Goal: Contribute content: Contribute content

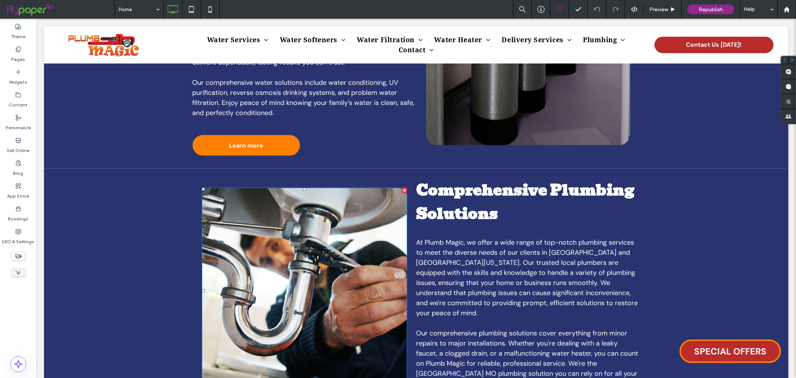
scroll to position [830, 0]
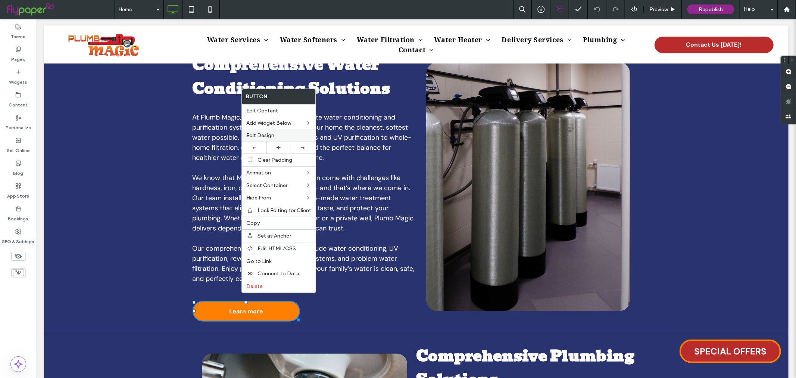
click at [258, 136] on span "Edit Design" at bounding box center [260, 135] width 28 height 6
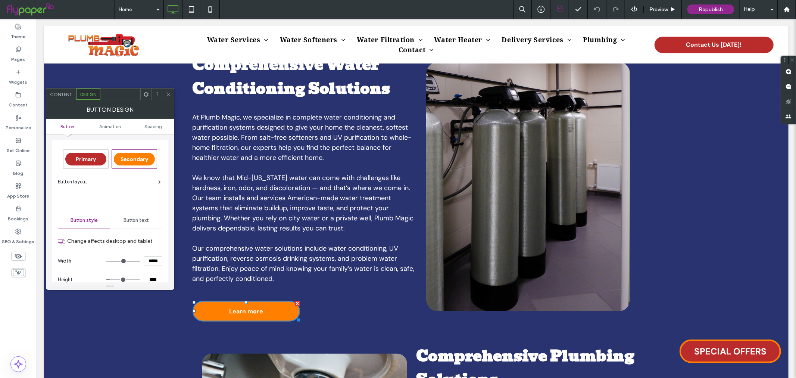
click at [69, 88] on div "Content" at bounding box center [61, 93] width 30 height 11
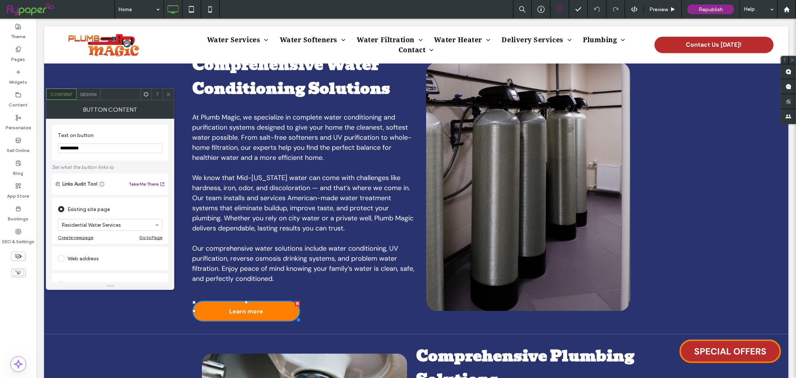
click at [168, 96] on icon at bounding box center [169, 94] width 6 height 6
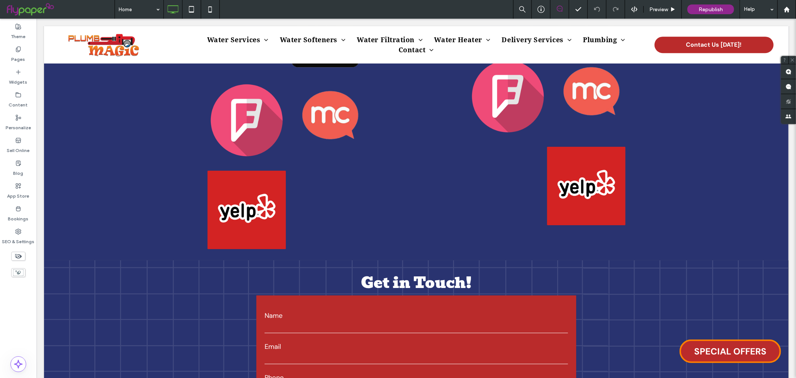
scroll to position [2365, 0]
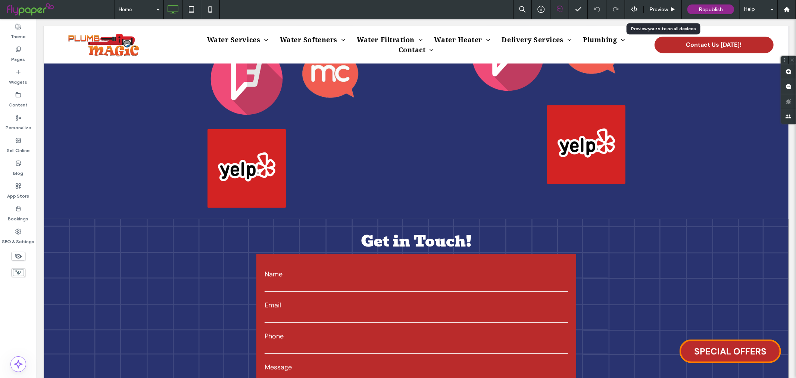
click at [663, 6] on div "Preview" at bounding box center [663, 9] width 38 height 19
click at [678, 9] on div "Preview" at bounding box center [663, 9] width 38 height 6
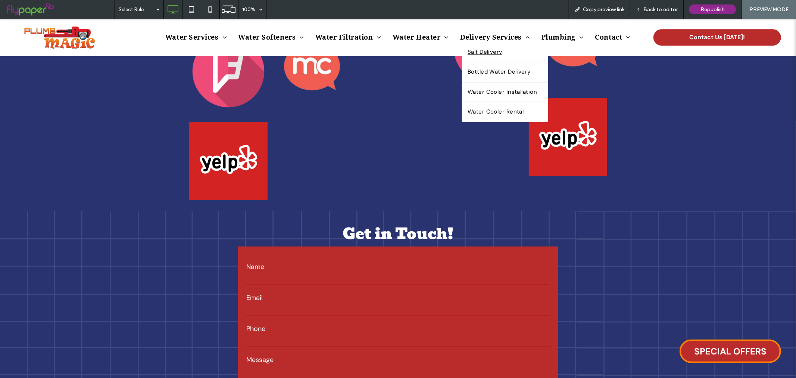
click at [488, 53] on span "Salt Delivery" at bounding box center [485, 51] width 35 height 9
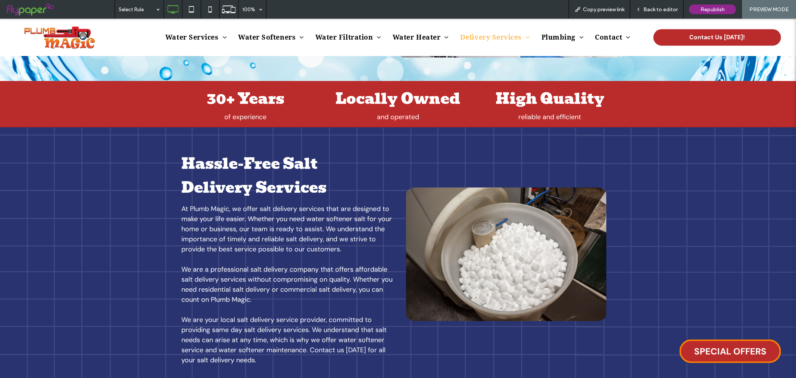
scroll to position [290, 0]
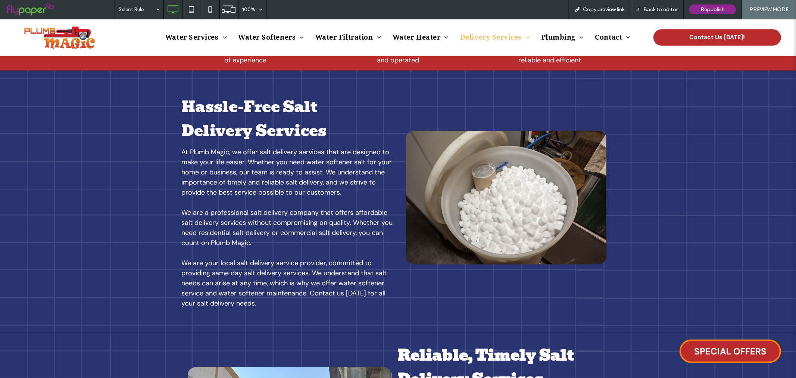
click at [671, 5] on div "Back to editor" at bounding box center [657, 9] width 53 height 19
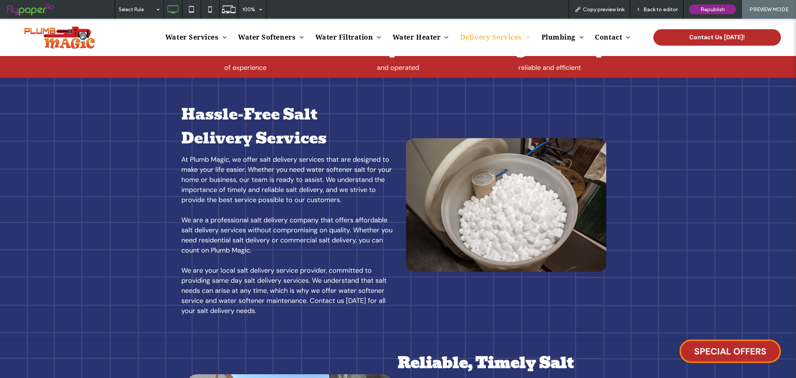
scroll to position [207, 0]
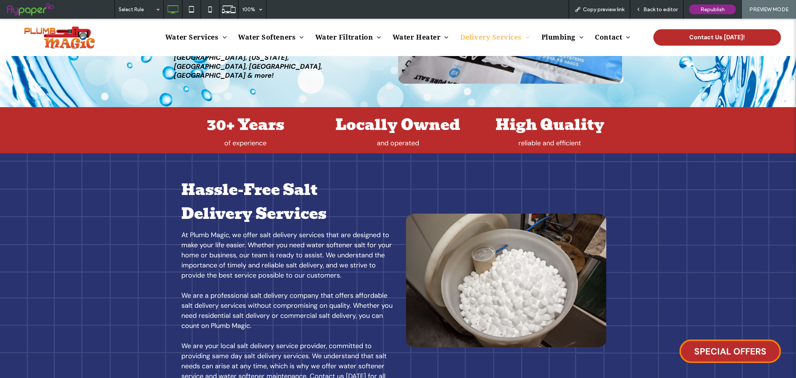
click at [669, 6] on span "Back to editor" at bounding box center [661, 9] width 34 height 6
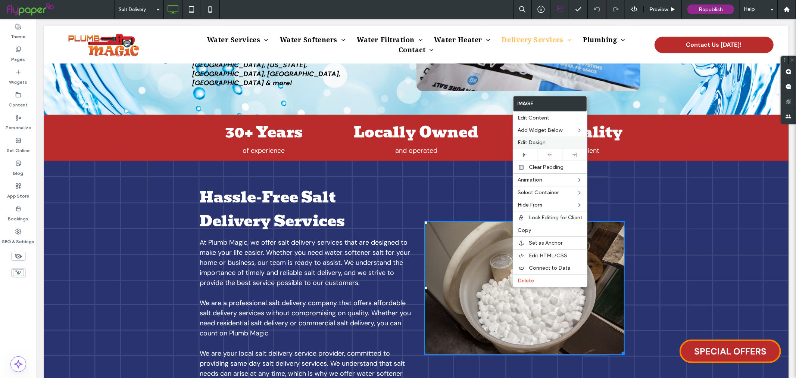
click at [526, 144] on span "Edit Design" at bounding box center [532, 142] width 28 height 6
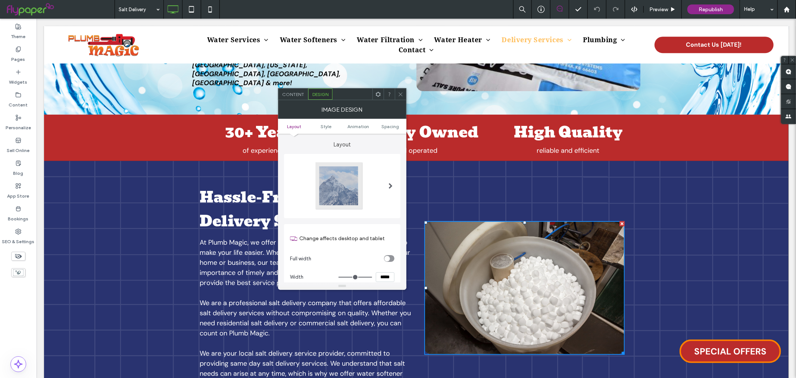
click at [299, 101] on div "Image Design" at bounding box center [342, 109] width 128 height 19
click at [295, 92] on span "Content" at bounding box center [293, 94] width 22 height 6
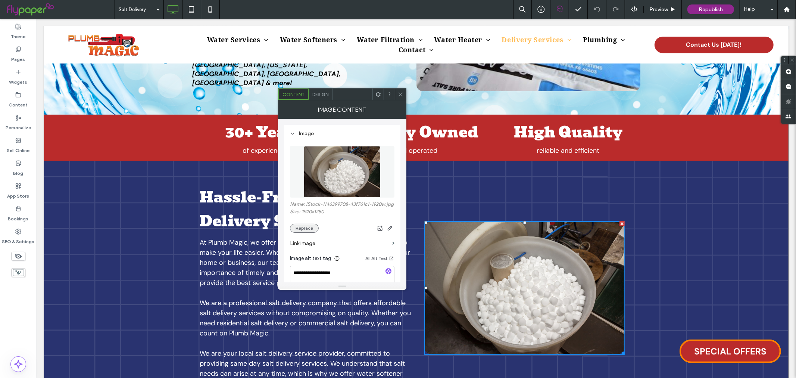
click at [293, 233] on button "Replace" at bounding box center [304, 228] width 29 height 9
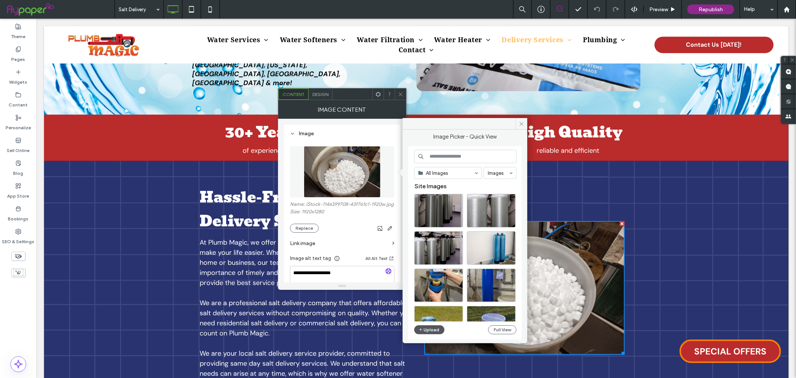
click at [435, 329] on button "Upload" at bounding box center [429, 329] width 31 height 9
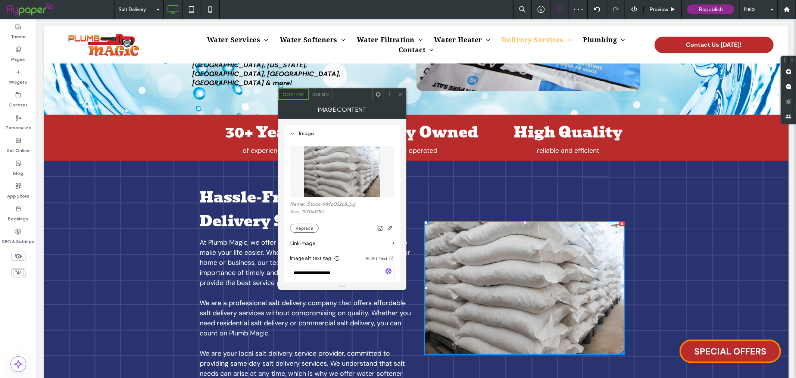
click at [401, 94] on icon at bounding box center [401, 94] width 6 height 6
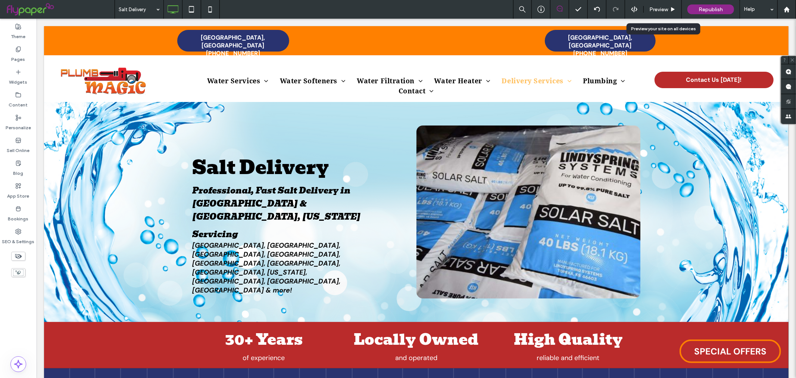
click at [654, 4] on div "Preview" at bounding box center [663, 9] width 38 height 19
click at [661, 9] on span "Preview" at bounding box center [659, 9] width 19 height 6
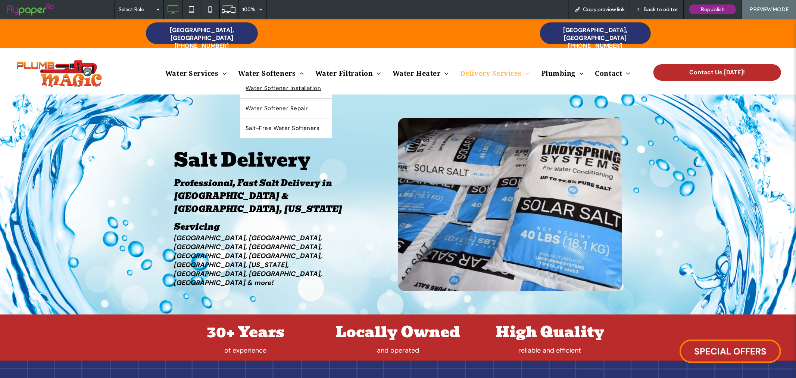
click at [274, 84] on span "Water Softener Installation" at bounding box center [283, 88] width 75 height 9
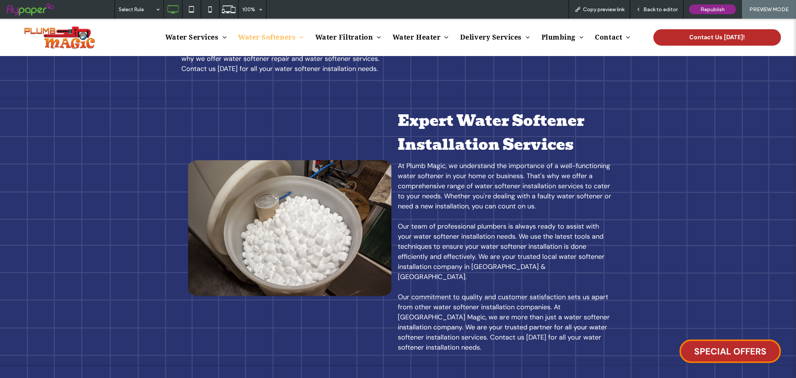
scroll to position [539, 0]
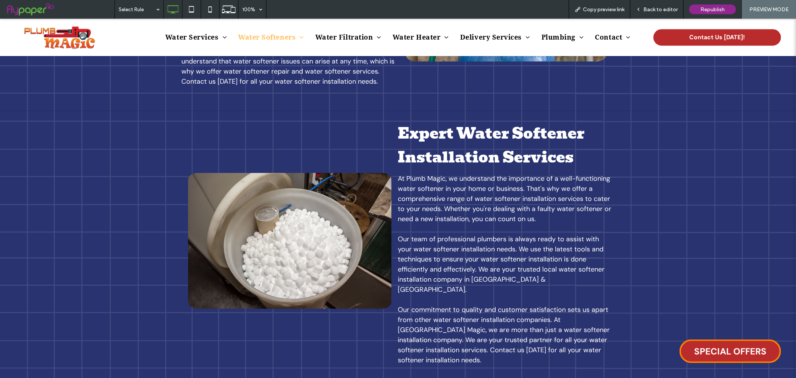
click at [650, 7] on span "Back to editor" at bounding box center [661, 9] width 34 height 6
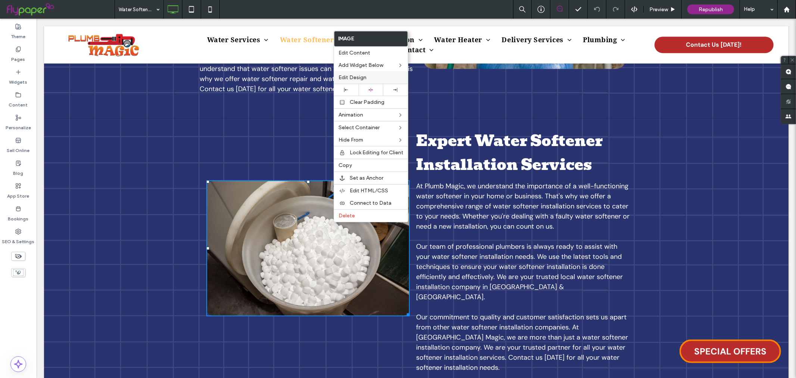
click at [377, 71] on div "Edit Design" at bounding box center [371, 77] width 74 height 12
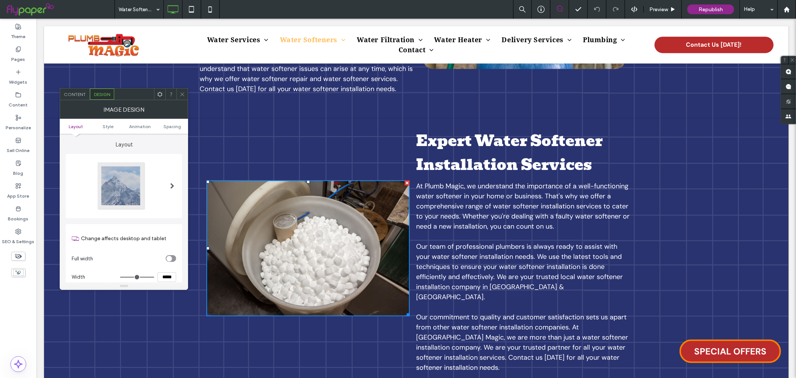
click at [77, 95] on span "Content" at bounding box center [75, 94] width 22 height 6
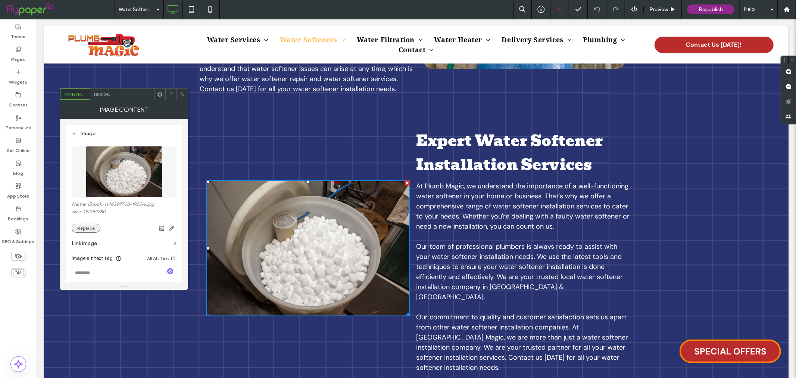
click at [90, 228] on button "Replace" at bounding box center [86, 228] width 29 height 9
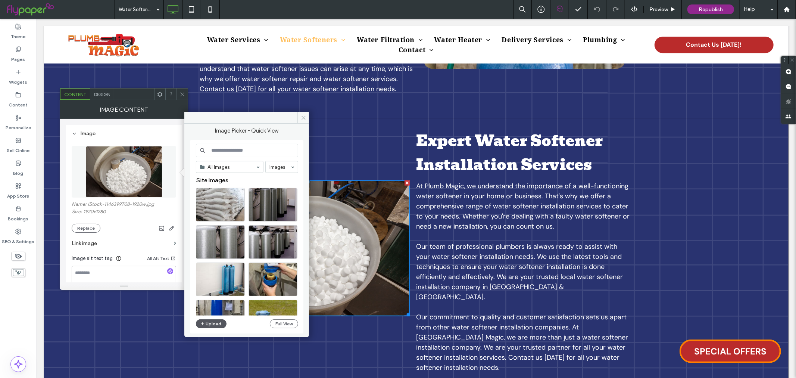
click at [212, 321] on button "Upload" at bounding box center [211, 323] width 31 height 9
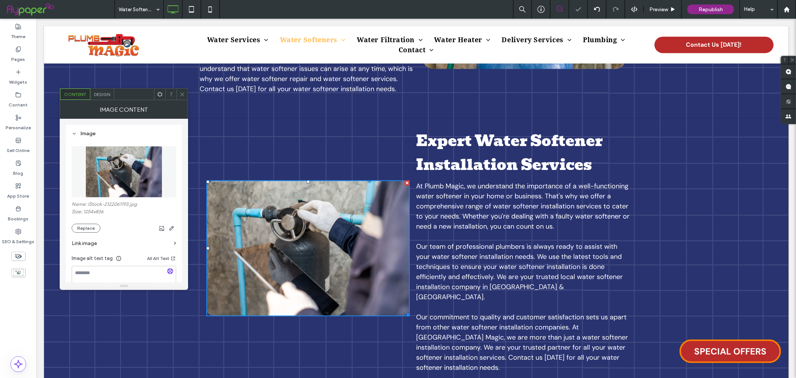
click at [180, 93] on icon at bounding box center [183, 94] width 6 height 6
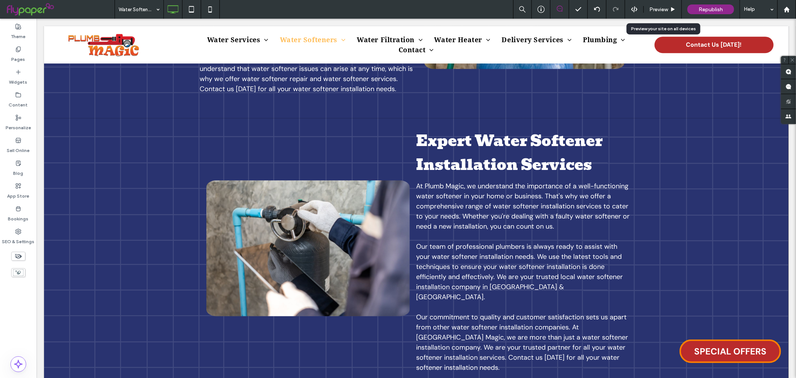
click at [661, 7] on span "Preview" at bounding box center [659, 9] width 19 height 6
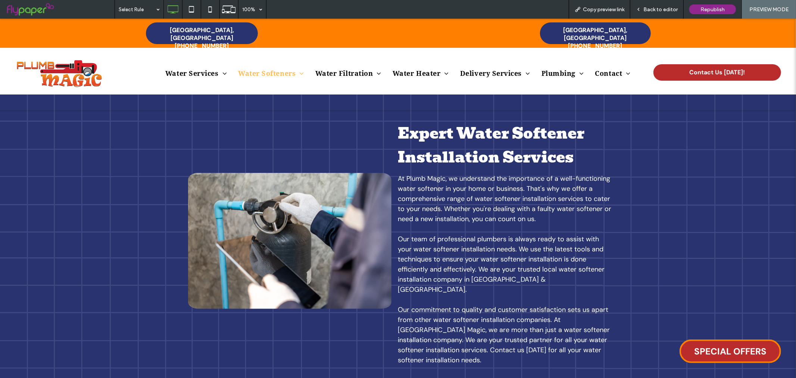
click at [95, 39] on div "Jefferson City, MO 573-761-0551 Click To Paste" at bounding box center [206, 32] width 383 height 29
click at [75, 72] on img at bounding box center [60, 72] width 90 height 31
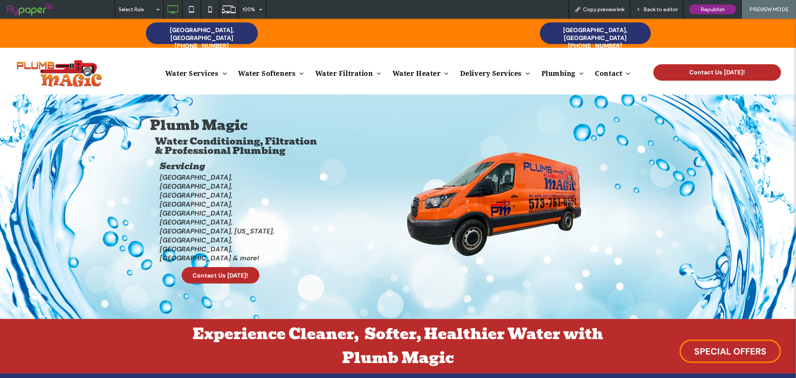
click at [651, 10] on span "Back to editor" at bounding box center [661, 9] width 34 height 6
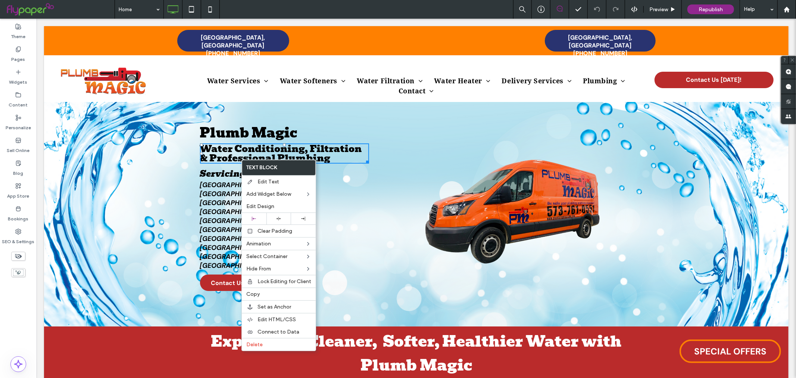
click at [228, 158] on span "Water Conditioning, Filtration & Professional Plumbing" at bounding box center [281, 153] width 162 height 24
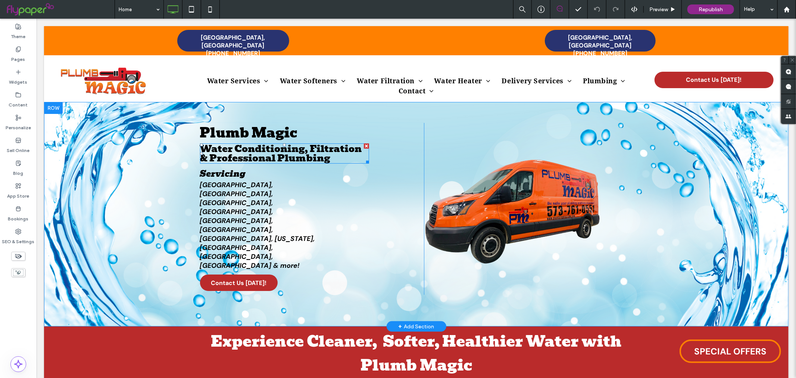
click at [229, 155] on span "Water Conditioning, Filtration & Professional Plumbing" at bounding box center [281, 153] width 162 height 24
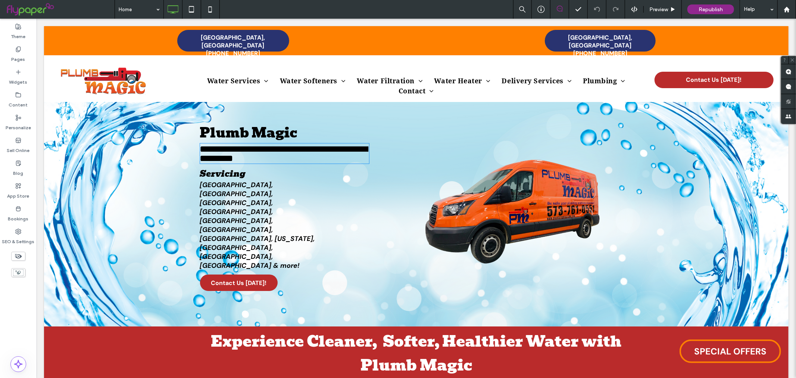
type input "*****"
type input "**"
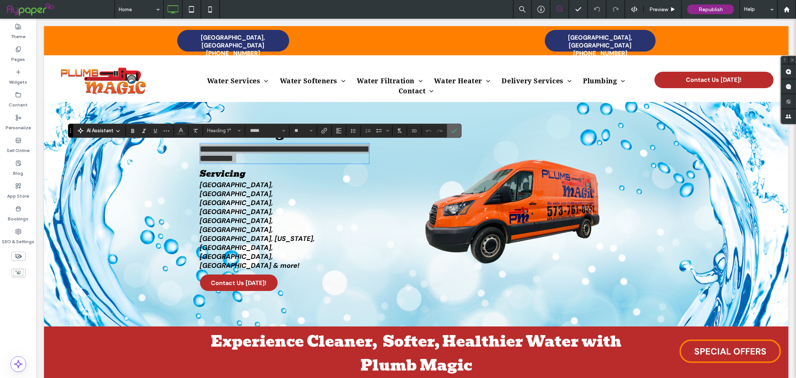
click at [456, 128] on icon "Confirm" at bounding box center [454, 131] width 6 height 6
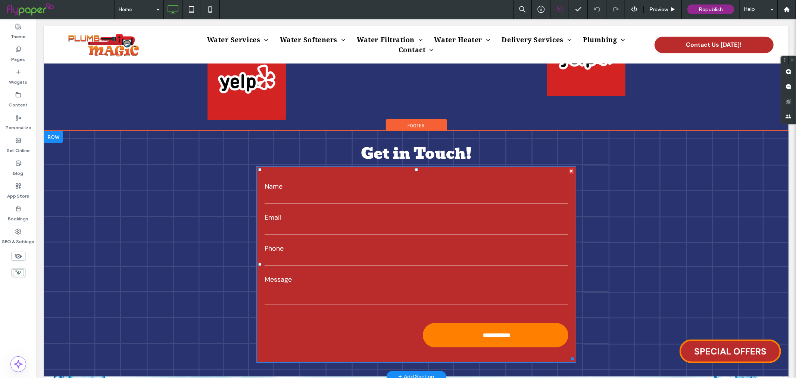
scroll to position [2455, 0]
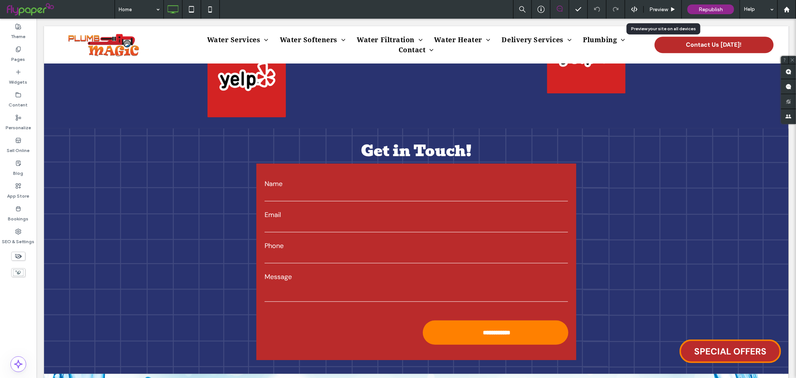
click at [651, 9] on span "Preview" at bounding box center [659, 9] width 19 height 6
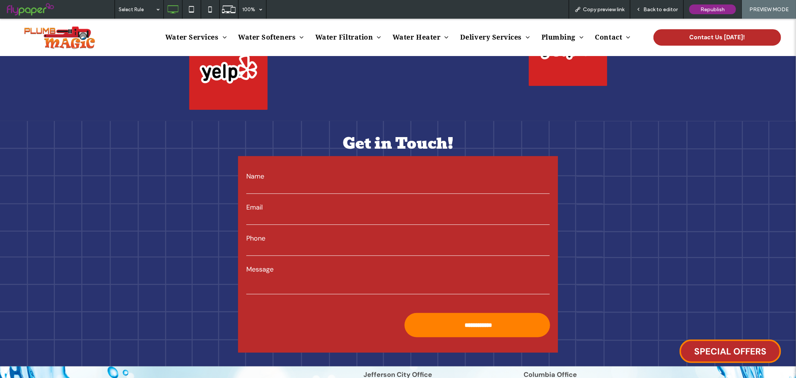
scroll to position [2440, 0]
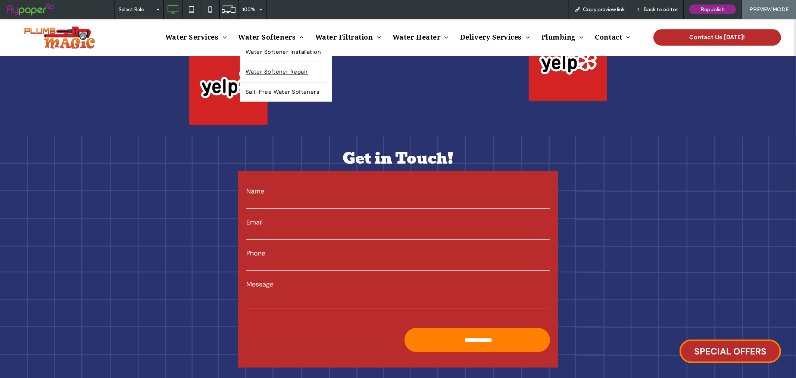
click at [283, 66] on link "Water Softener Repair" at bounding box center [286, 72] width 92 height 20
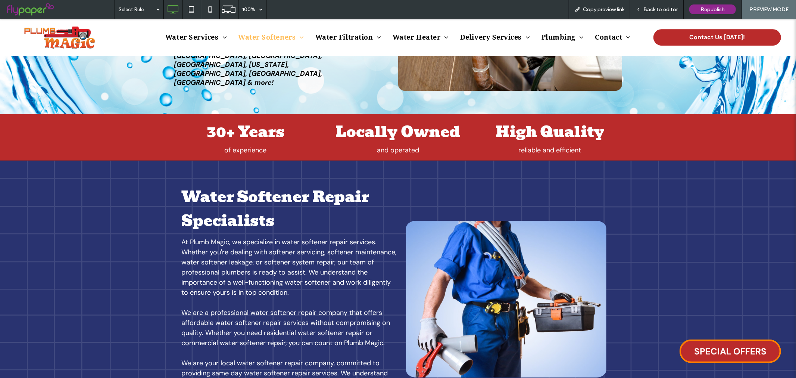
scroll to position [456, 0]
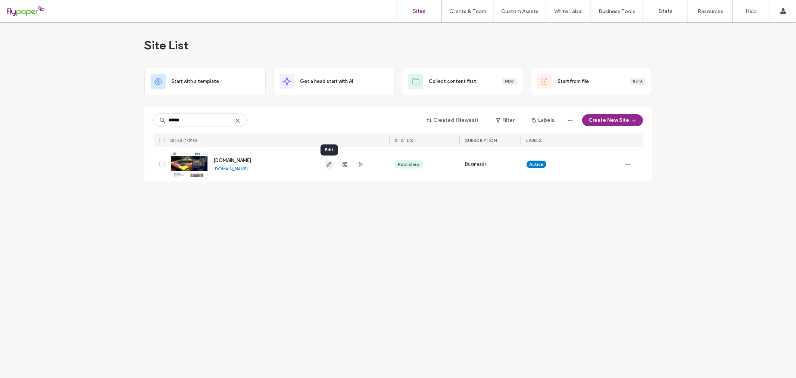
type input "******"
click at [329, 164] on use "button" at bounding box center [329, 164] width 4 height 4
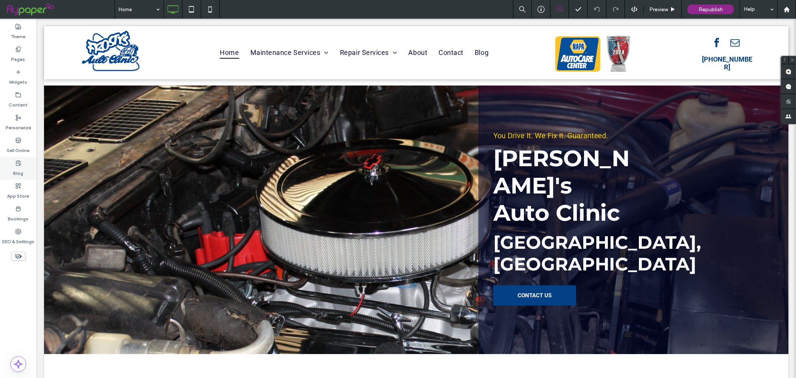
click at [19, 174] on label "Blog" at bounding box center [18, 171] width 10 height 10
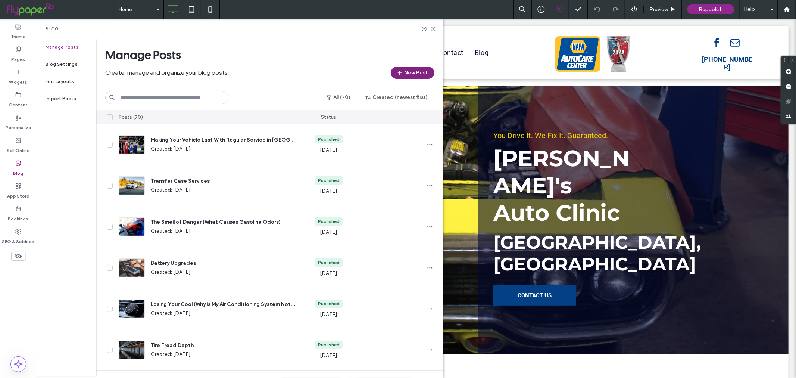
click at [406, 72] on button "New Post" at bounding box center [413, 73] width 44 height 12
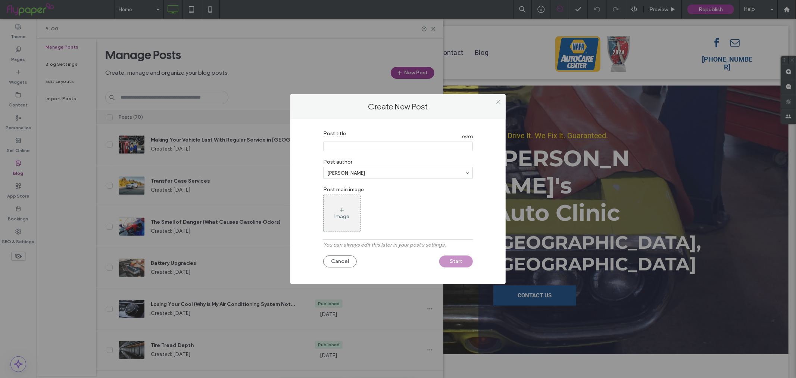
click at [342, 150] on input "Post title" at bounding box center [398, 147] width 150 height 10
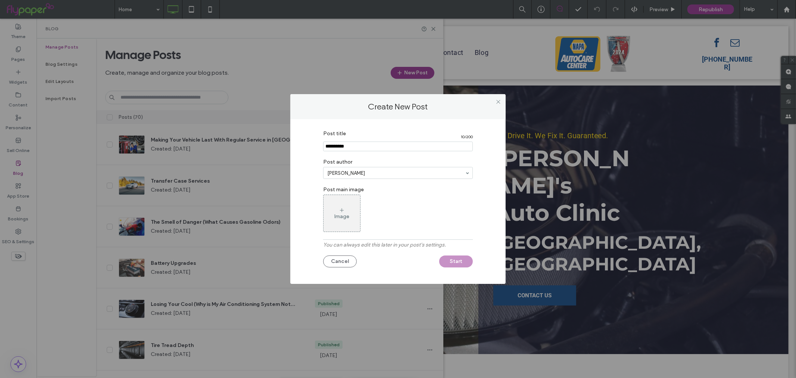
type input "**********"
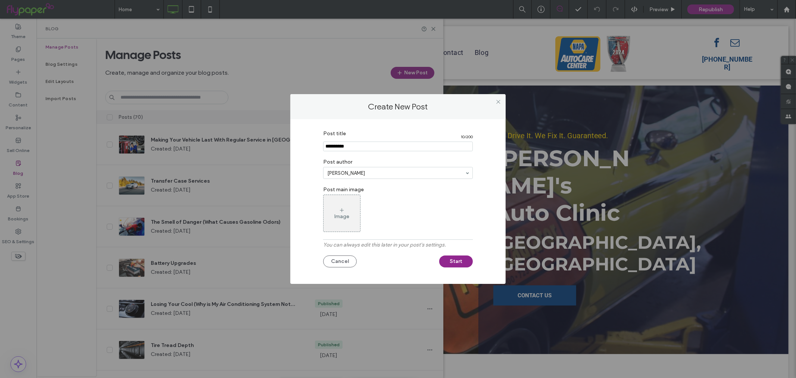
click at [339, 203] on div "Image" at bounding box center [342, 213] width 37 height 35
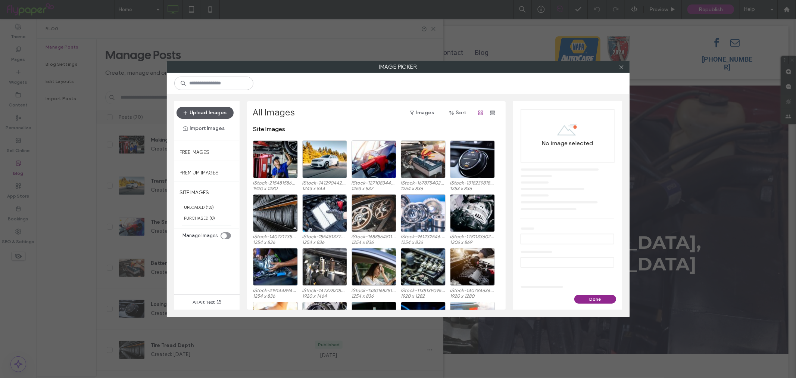
click at [223, 113] on button "Upload Images" at bounding box center [205, 113] width 57 height 12
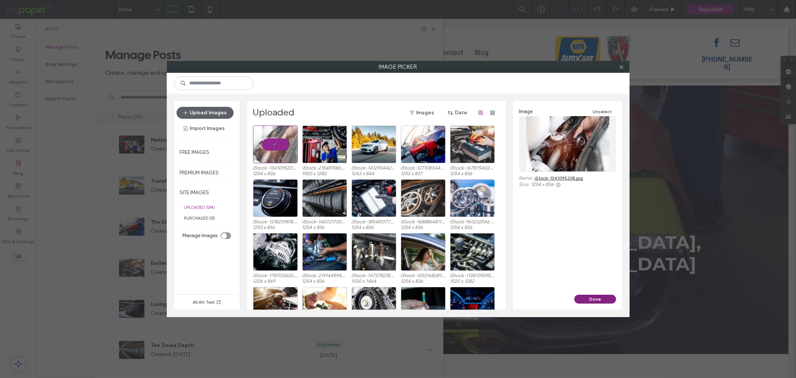
click at [596, 298] on button "Done" at bounding box center [596, 299] width 42 height 9
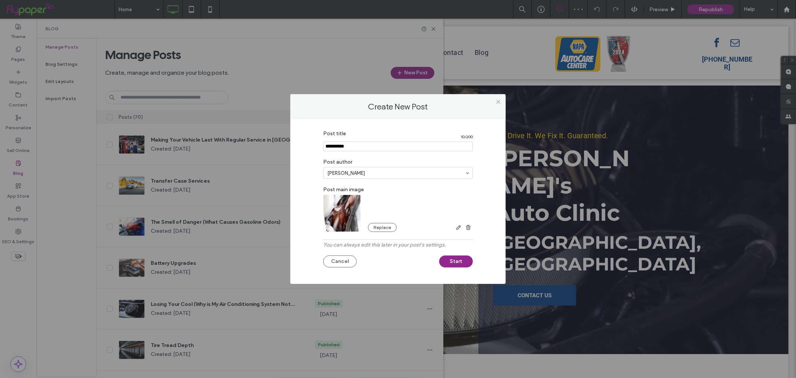
click at [369, 180] on div "Post title 10 / 200 Post author [PERSON_NAME] Post main image Replace You can a…" at bounding box center [398, 200] width 193 height 146
drag, startPoint x: 465, startPoint y: 261, endPoint x: 454, endPoint y: 265, distance: 12.4
click at [465, 260] on button "Start" at bounding box center [456, 261] width 34 height 12
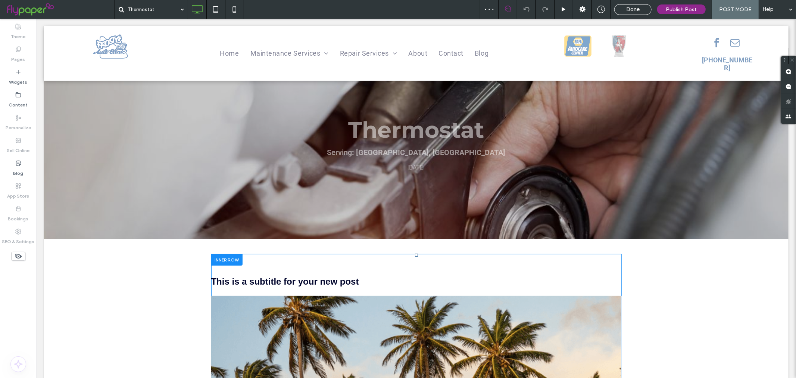
scroll to position [83, 0]
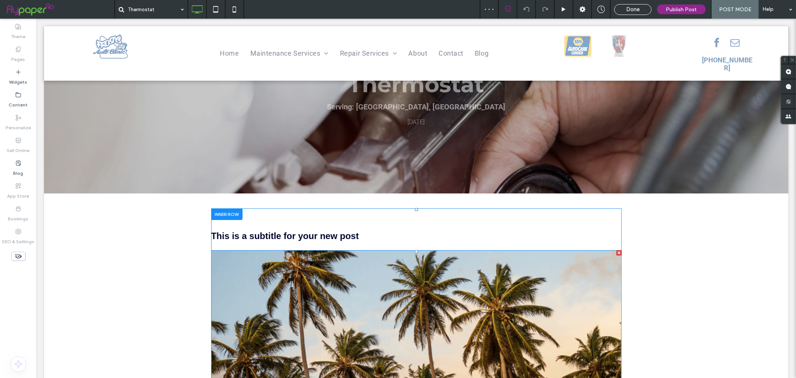
click at [616, 253] on div at bounding box center [618, 252] width 5 height 5
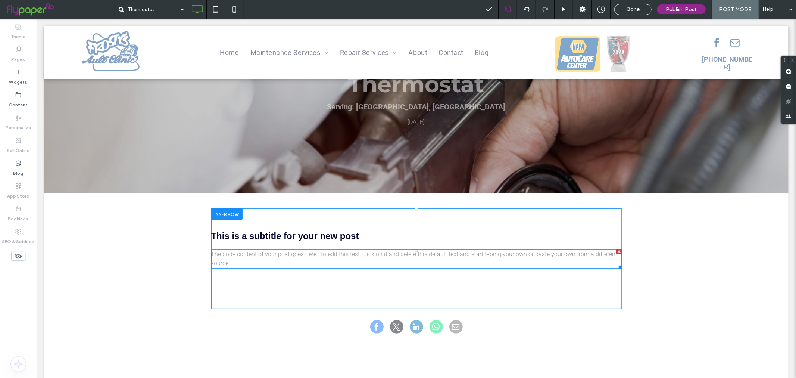
click at [341, 256] on span "The body content of your post goes here. To edit this text, click on it and del…" at bounding box center [414, 258] width 407 height 16
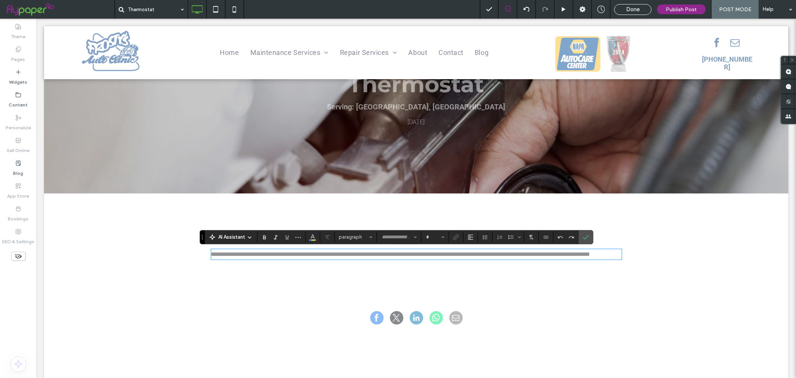
type input "******"
type input "**"
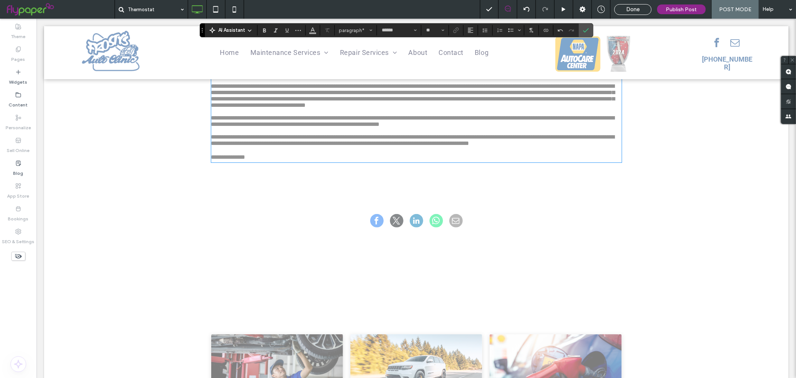
scroll to position [0, 0]
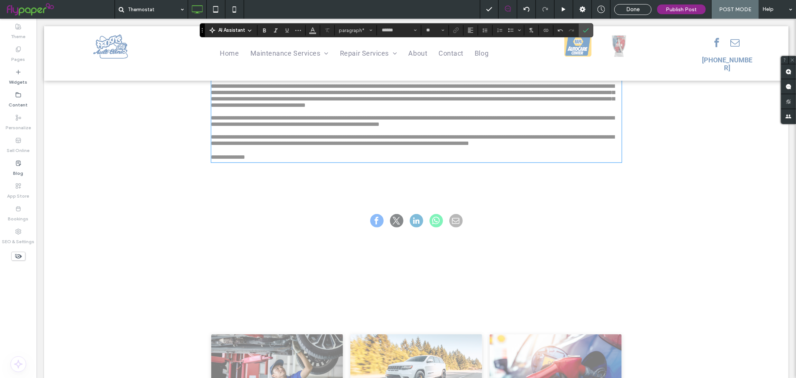
click at [226, 159] on span "**********" at bounding box center [228, 157] width 34 height 6
click at [459, 28] on icon "Link" at bounding box center [456, 30] width 6 height 6
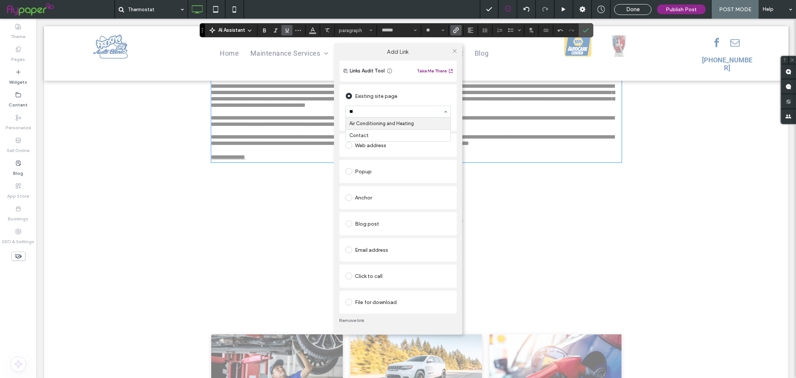
type input "***"
click at [454, 49] on icon at bounding box center [455, 51] width 6 height 6
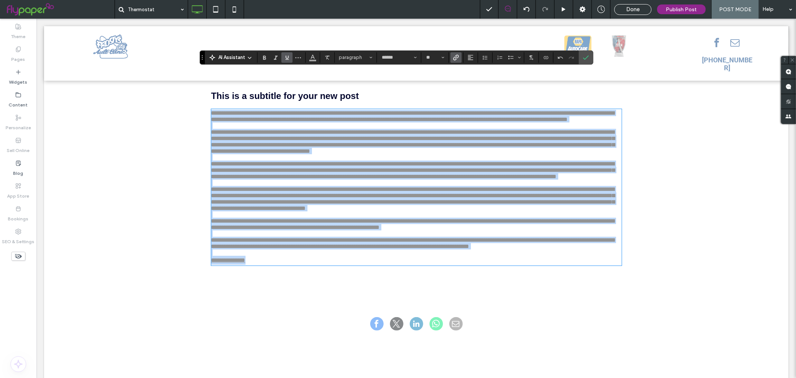
scroll to position [202, 0]
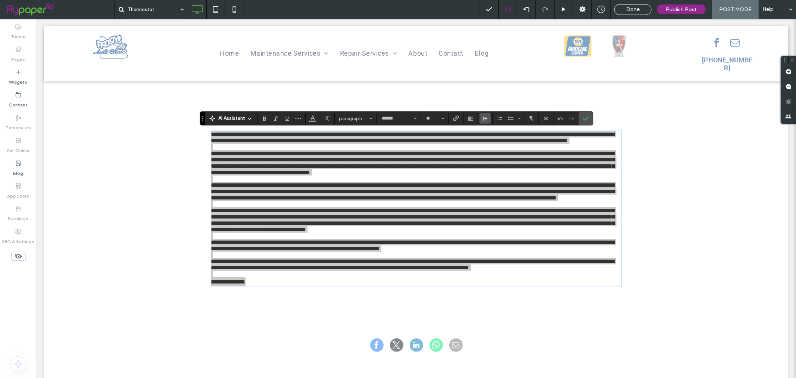
click at [485, 118] on icon "Line Height" at bounding box center [485, 118] width 6 height 6
click at [498, 152] on div "1.5" at bounding box center [497, 152] width 18 height 6
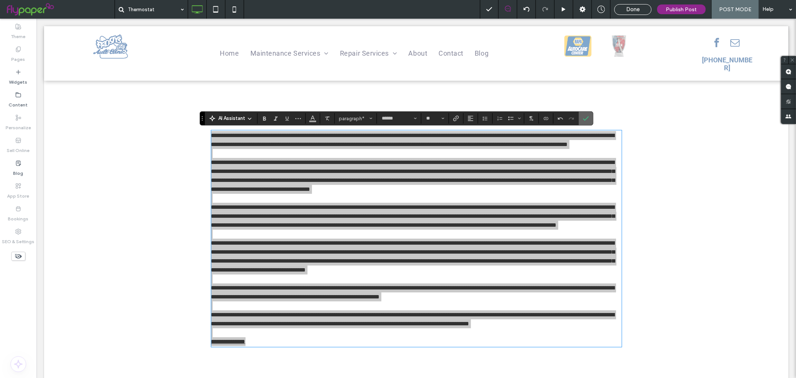
click at [587, 117] on icon "Confirm" at bounding box center [586, 118] width 6 height 6
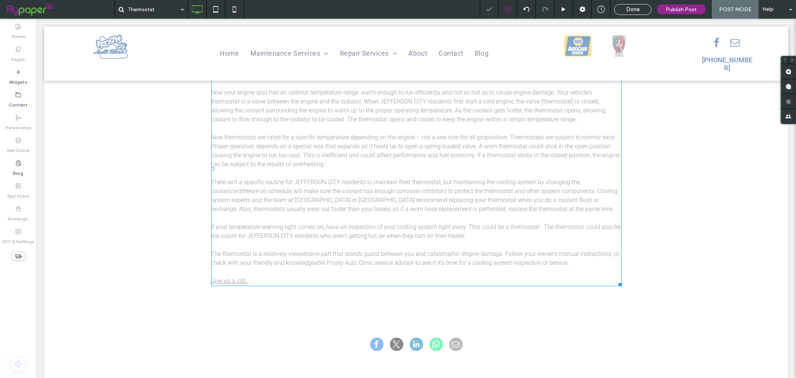
scroll to position [326, 0]
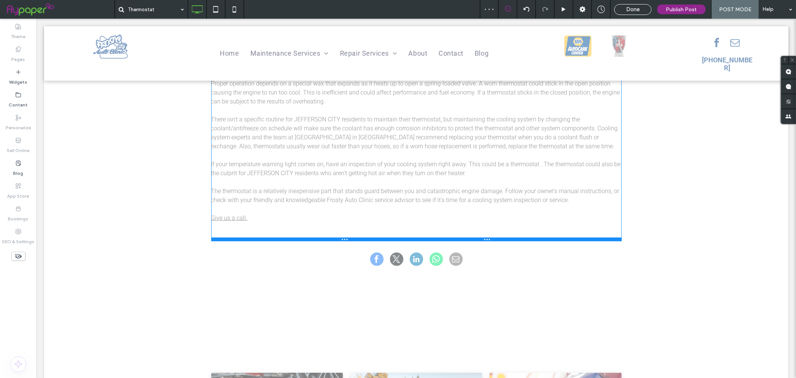
drag, startPoint x: 290, startPoint y: 279, endPoint x: 313, endPoint y: 213, distance: 70.1
click at [313, 213] on div "This is a subtitle for your new post The thermostat is part of your cooling sys…" at bounding box center [416, 103] width 411 height 276
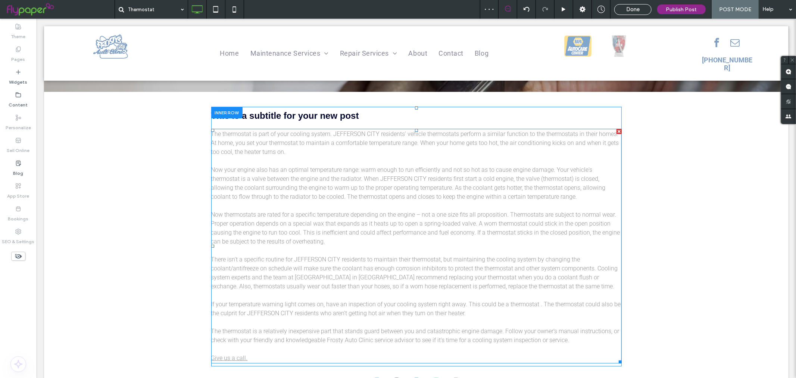
scroll to position [118, 0]
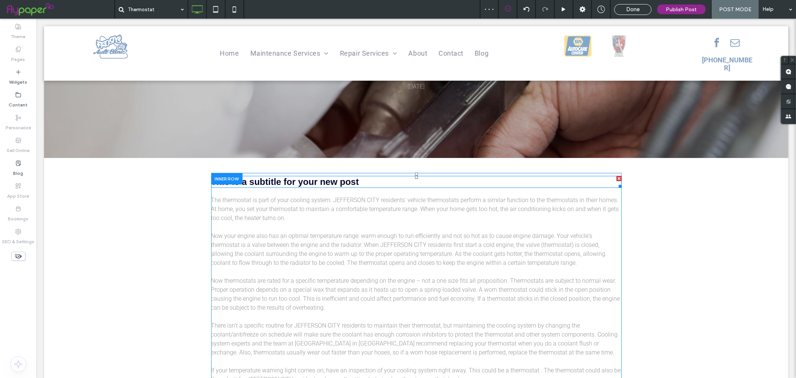
click at [616, 176] on div at bounding box center [618, 177] width 5 height 5
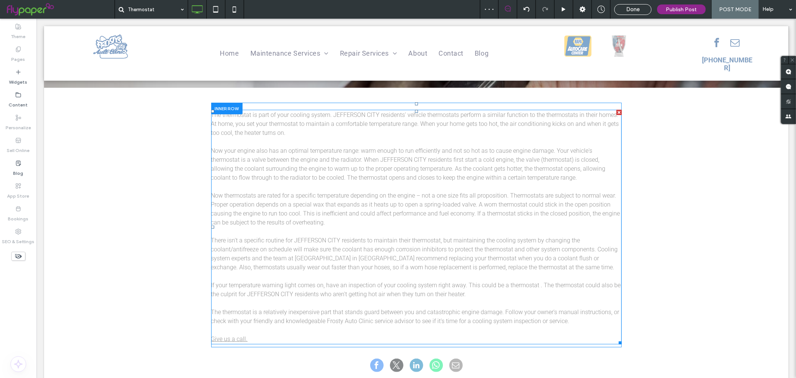
scroll to position [285, 0]
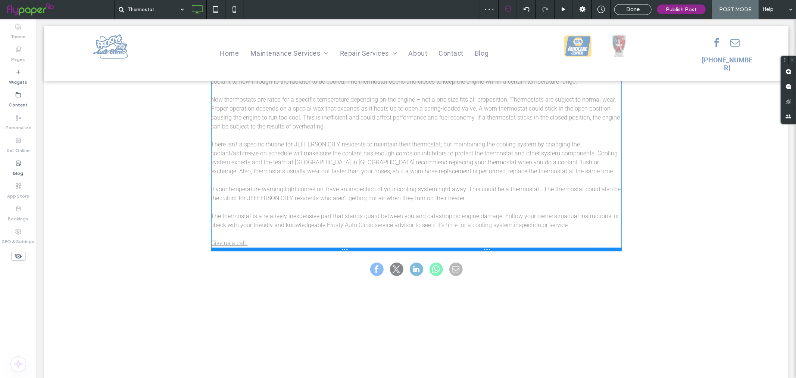
click at [324, 248] on div at bounding box center [416, 249] width 411 height 4
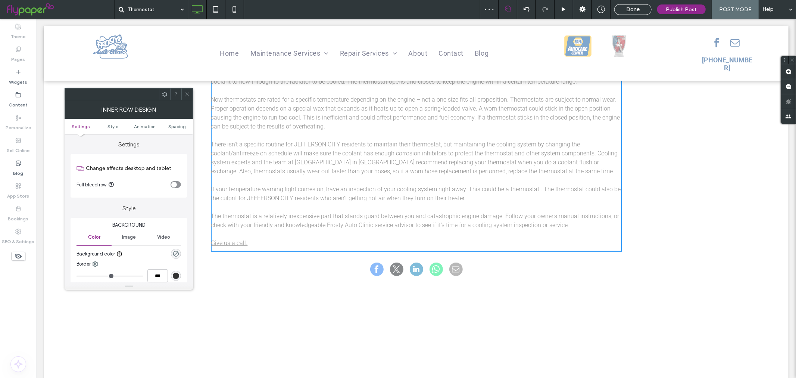
click at [318, 236] on p at bounding box center [416, 233] width 411 height 9
click at [287, 242] on p "Give us a call." at bounding box center [416, 242] width 411 height 9
click at [265, 243] on p "Give us a call." at bounding box center [416, 242] width 411 height 9
click at [254, 245] on p "Give us a call." at bounding box center [416, 242] width 411 height 9
click at [184, 92] on icon at bounding box center [187, 94] width 6 height 6
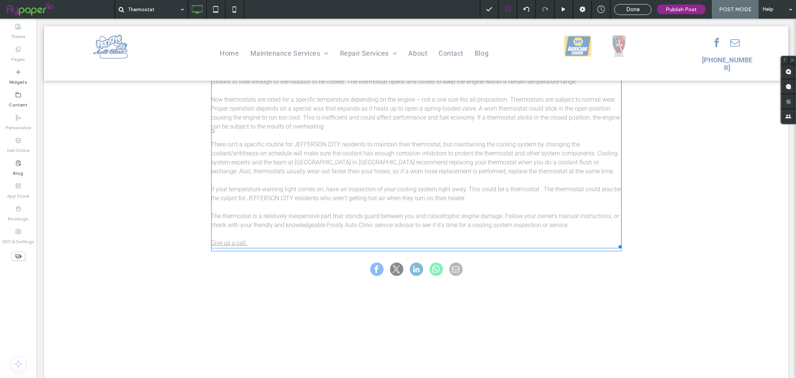
click at [253, 240] on p "Give us a call." at bounding box center [416, 242] width 411 height 9
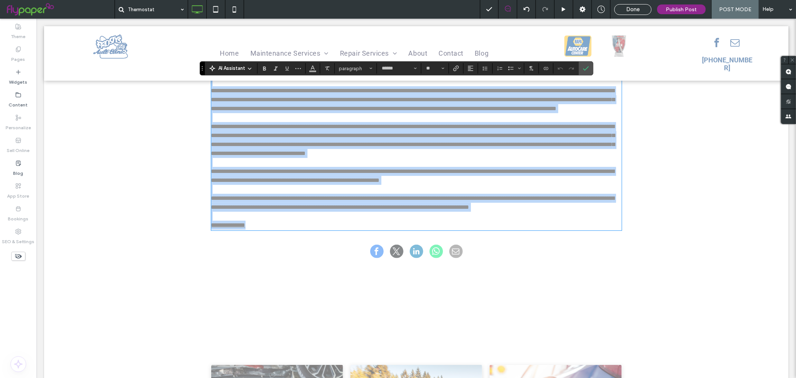
scroll to position [218, 0]
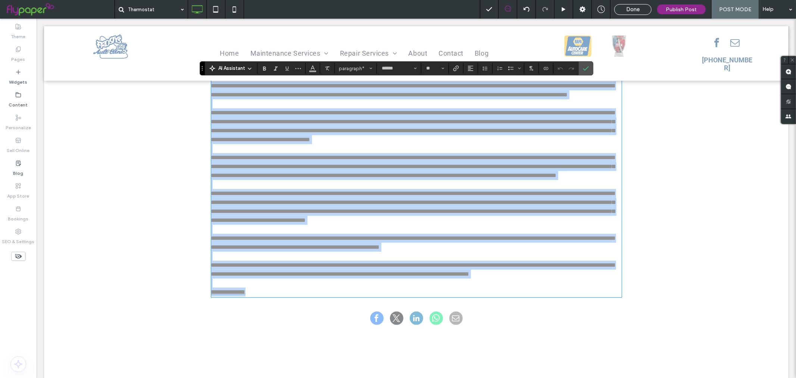
click at [257, 287] on p at bounding box center [416, 282] width 411 height 9
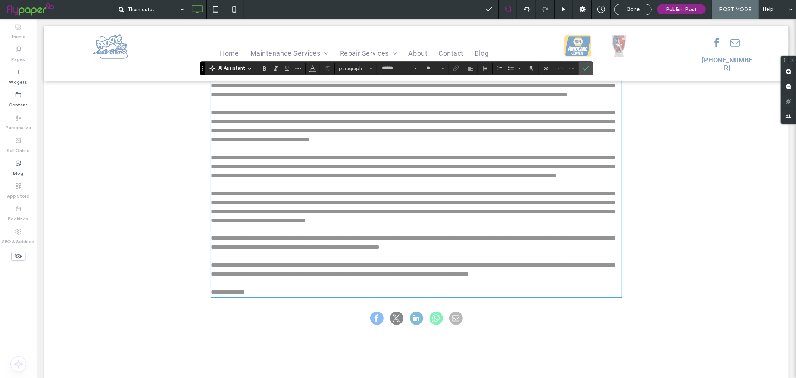
click at [262, 300] on div "**********" at bounding box center [416, 186] width 411 height 227
click at [263, 296] on p "**********" at bounding box center [416, 291] width 411 height 9
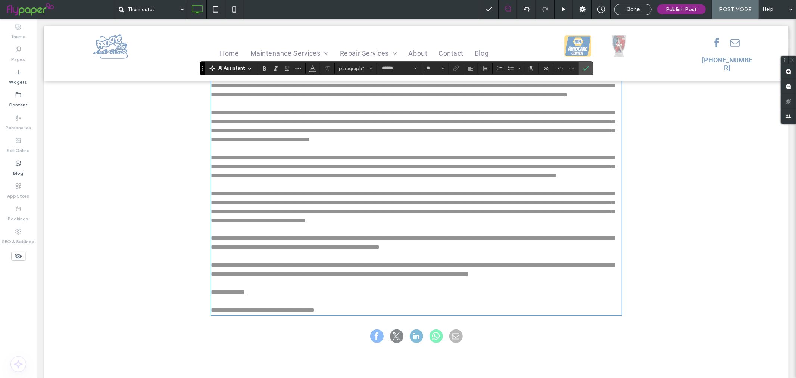
click at [246, 312] on span "**********" at bounding box center [263, 310] width 104 height 6
click at [457, 68] on icon "Link" at bounding box center [456, 68] width 6 height 6
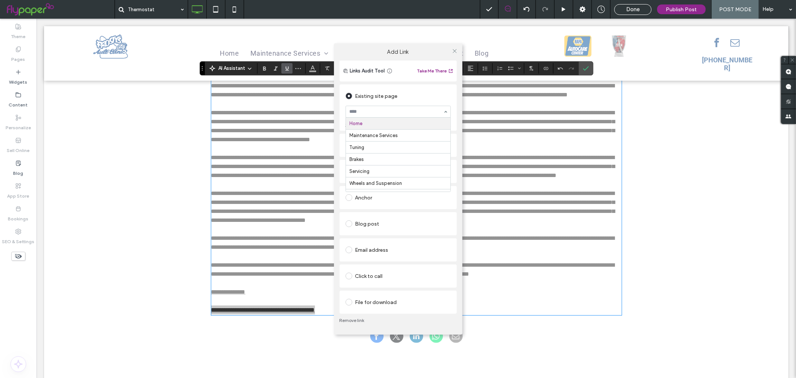
click at [380, 113] on input at bounding box center [396, 111] width 93 height 5
click at [398, 211] on div "Existing site page Home Maintenance Services Tuning Brakes Servicing Wheels and…" at bounding box center [398, 198] width 117 height 231
click at [365, 141] on div "Web address" at bounding box center [398, 145] width 105 height 12
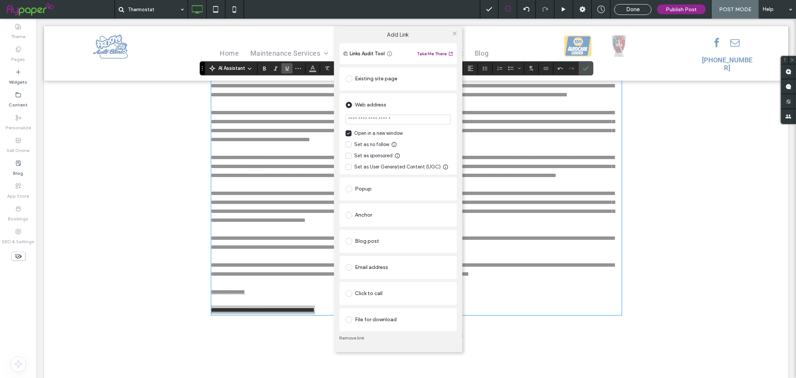
click at [374, 116] on input "url" at bounding box center [398, 120] width 105 height 10
type input "**********"
click at [457, 36] on icon at bounding box center [455, 34] width 6 height 6
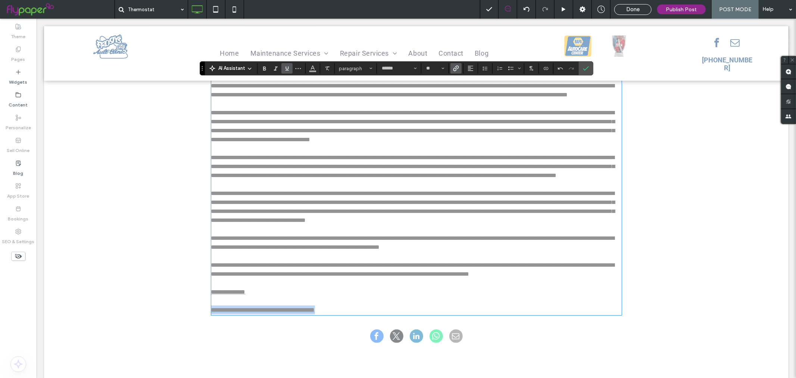
scroll to position [0, 0]
click at [587, 62] on span "Confirm" at bounding box center [584, 68] width 3 height 13
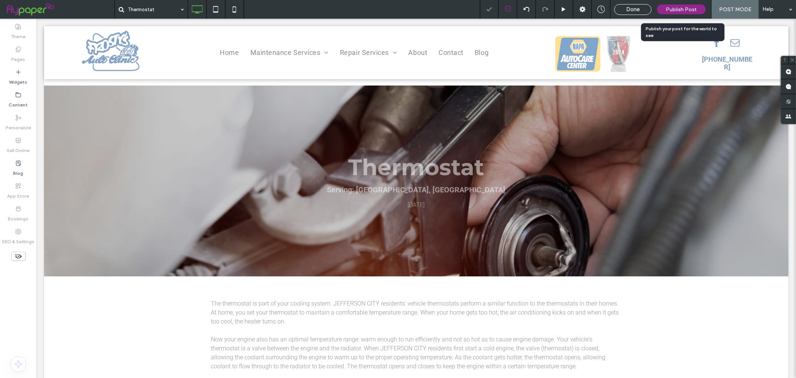
click at [686, 9] on span "Publish Post" at bounding box center [681, 9] width 31 height 6
